Goal: Transaction & Acquisition: Book appointment/travel/reservation

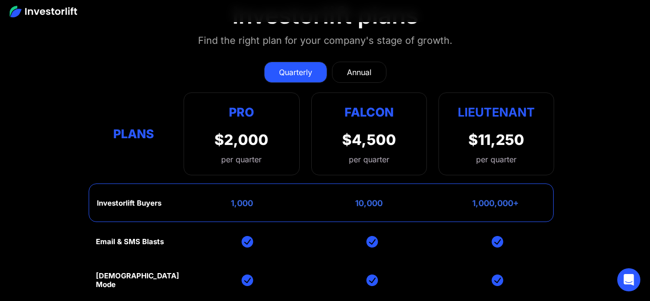
scroll to position [3690, 0]
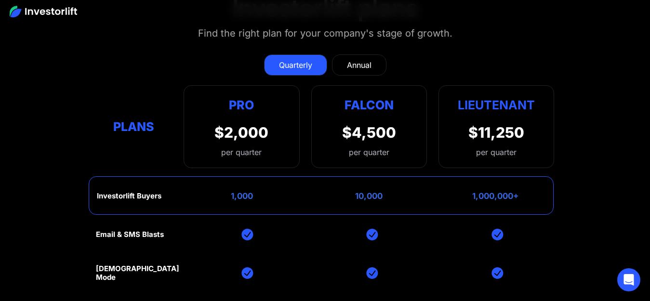
click at [368, 64] on div "Annual" at bounding box center [359, 65] width 25 height 12
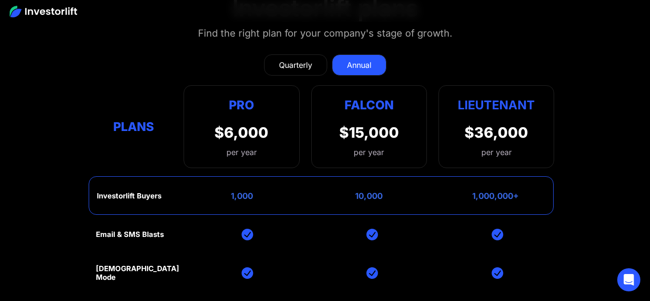
click at [296, 59] on div "Quarterly" at bounding box center [295, 65] width 33 height 12
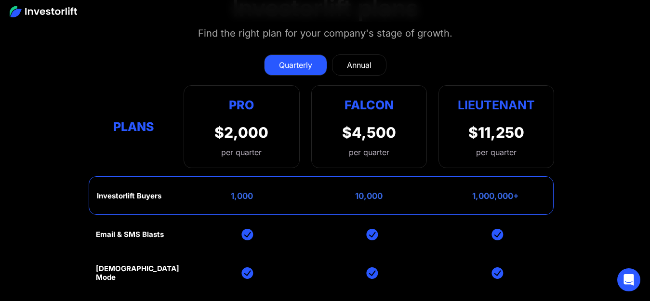
click at [358, 59] on div "Annual" at bounding box center [359, 65] width 25 height 12
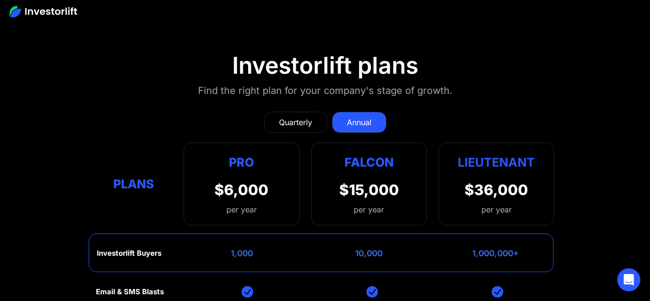
scroll to position [3648, 0]
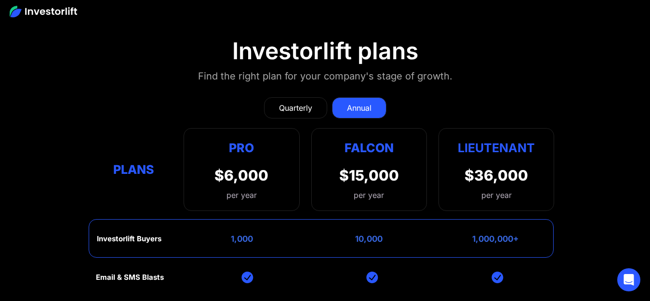
click at [303, 114] on div "Quarterly" at bounding box center [295, 108] width 33 height 12
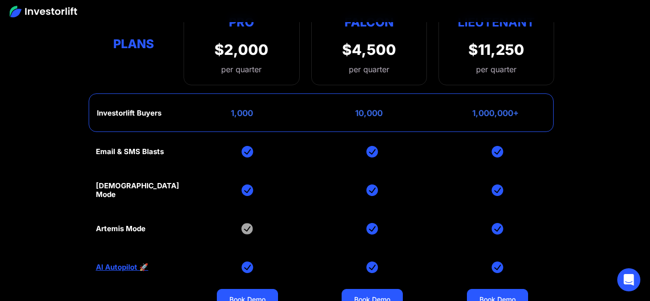
scroll to position [3958, 0]
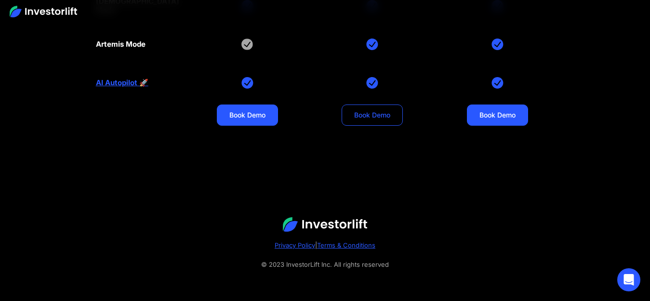
click at [390, 116] on link "Book Demo" at bounding box center [372, 115] width 61 height 21
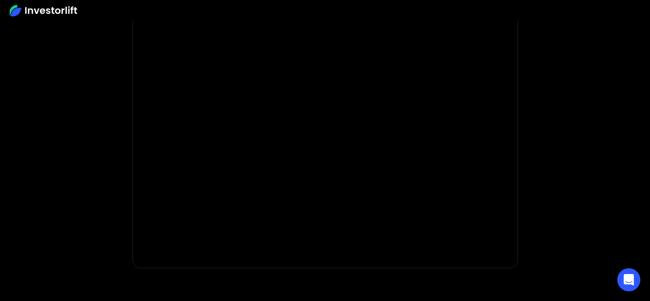
scroll to position [145, 0]
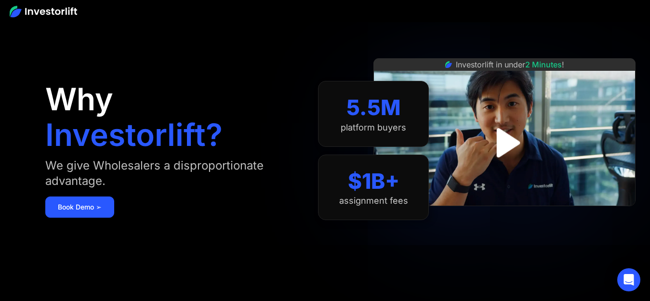
click at [643, 71] on aside "Why Investorlift? We give Wholesalers a disproportionate advantage. Book Demo ➢…" at bounding box center [325, 150] width 650 height 301
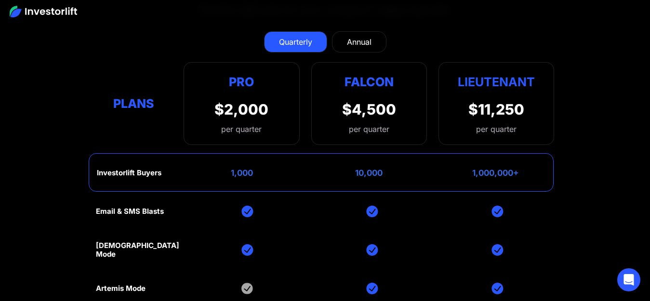
scroll to position [3685, 0]
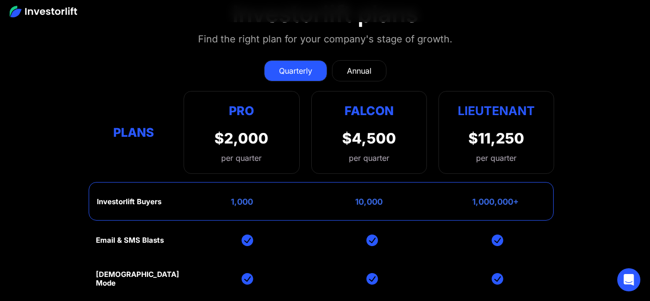
click at [361, 79] on link "Annual" at bounding box center [359, 70] width 54 height 21
